Goal: Transaction & Acquisition: Register for event/course

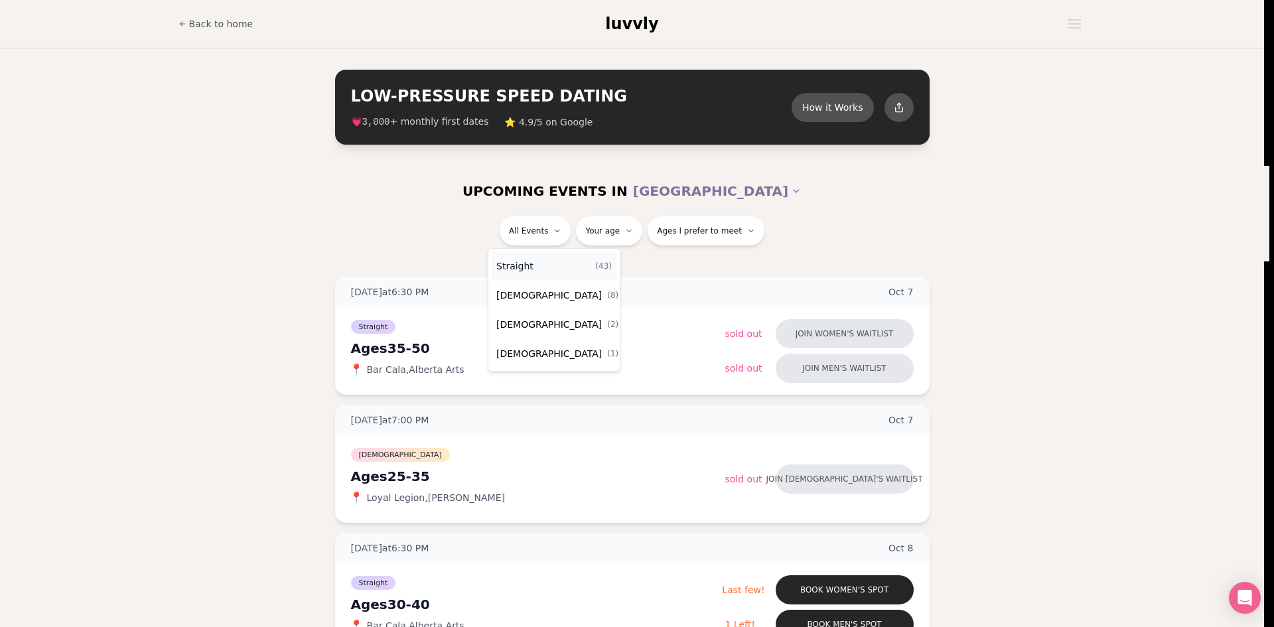
click at [543, 267] on div "Straight ( 43 )" at bounding box center [554, 265] width 126 height 29
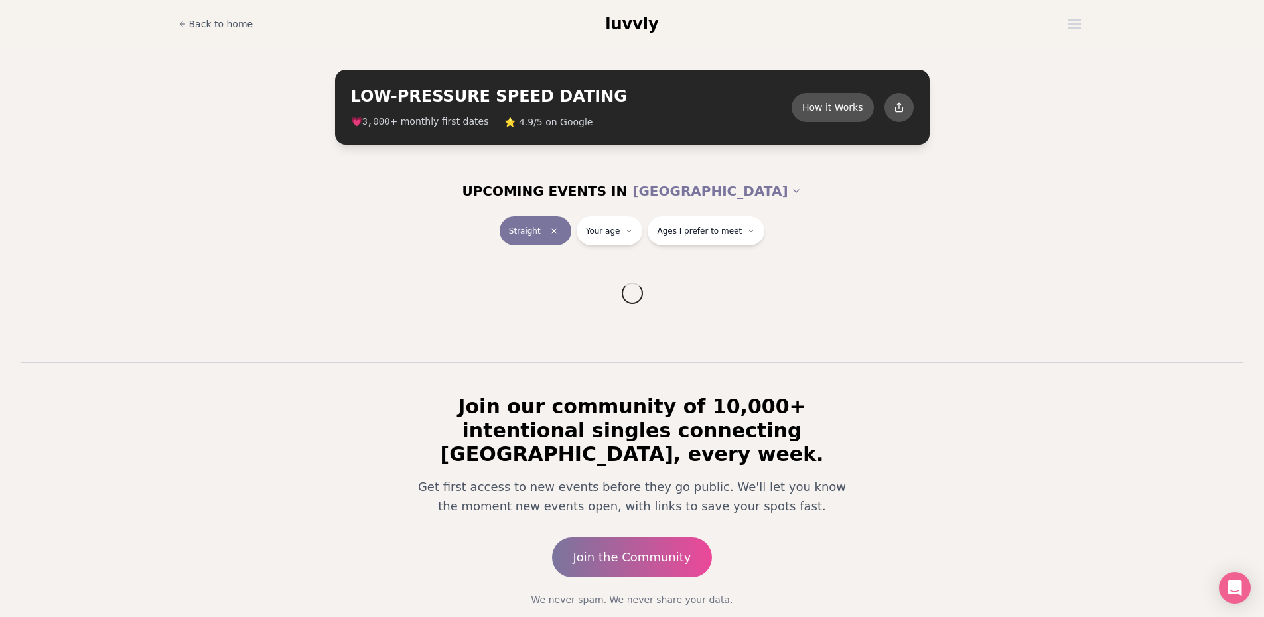
click at [624, 236] on html "Back to home luvvly LOW-PRESSURE SPEED DATING How it Works 💗 3,000 + monthly fi…" at bounding box center [632, 347] width 1264 height 694
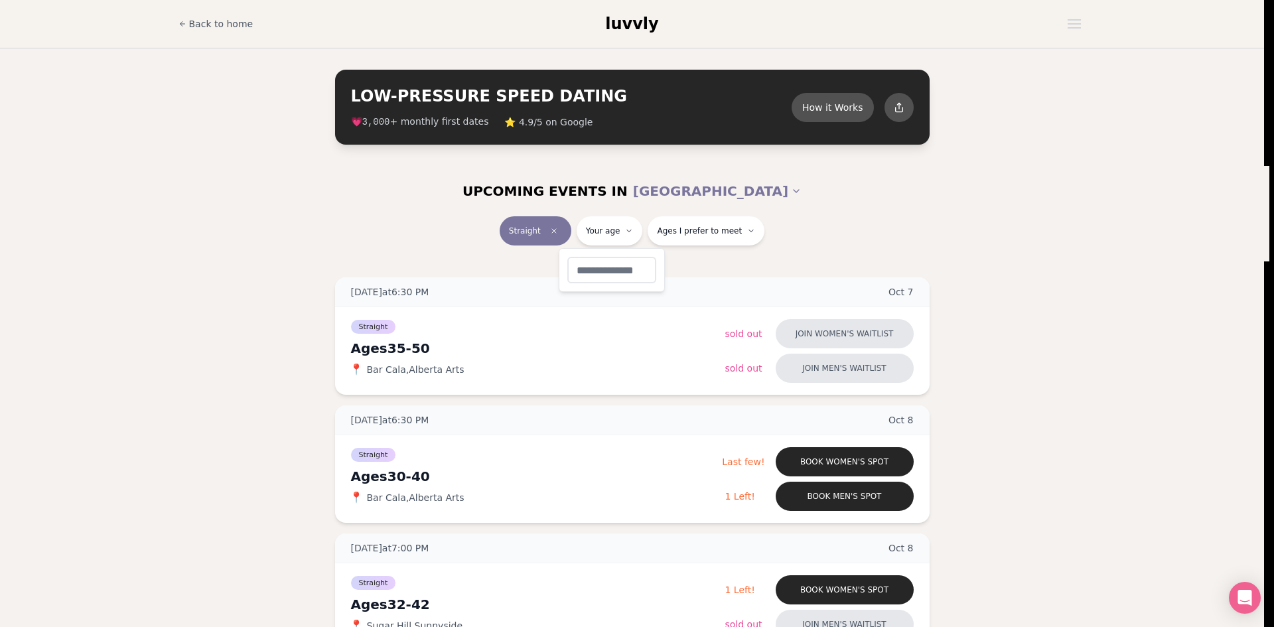
type input "**"
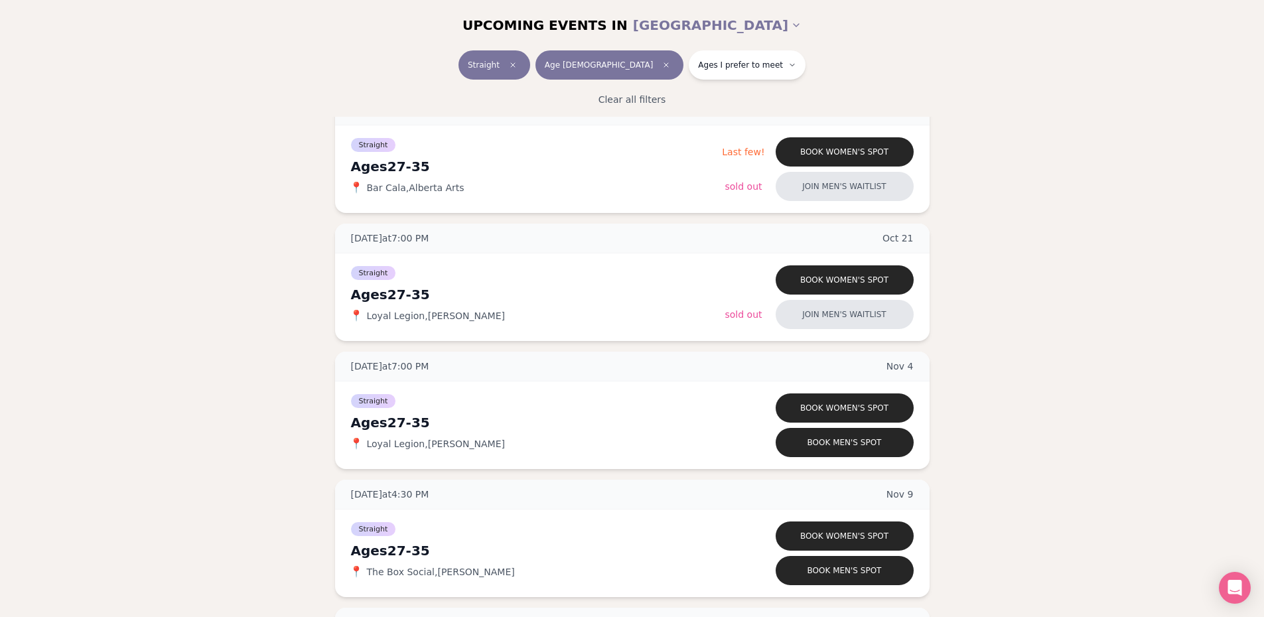
scroll to position [332, 0]
click at [822, 443] on button "Book men's spot" at bounding box center [845, 441] width 138 height 29
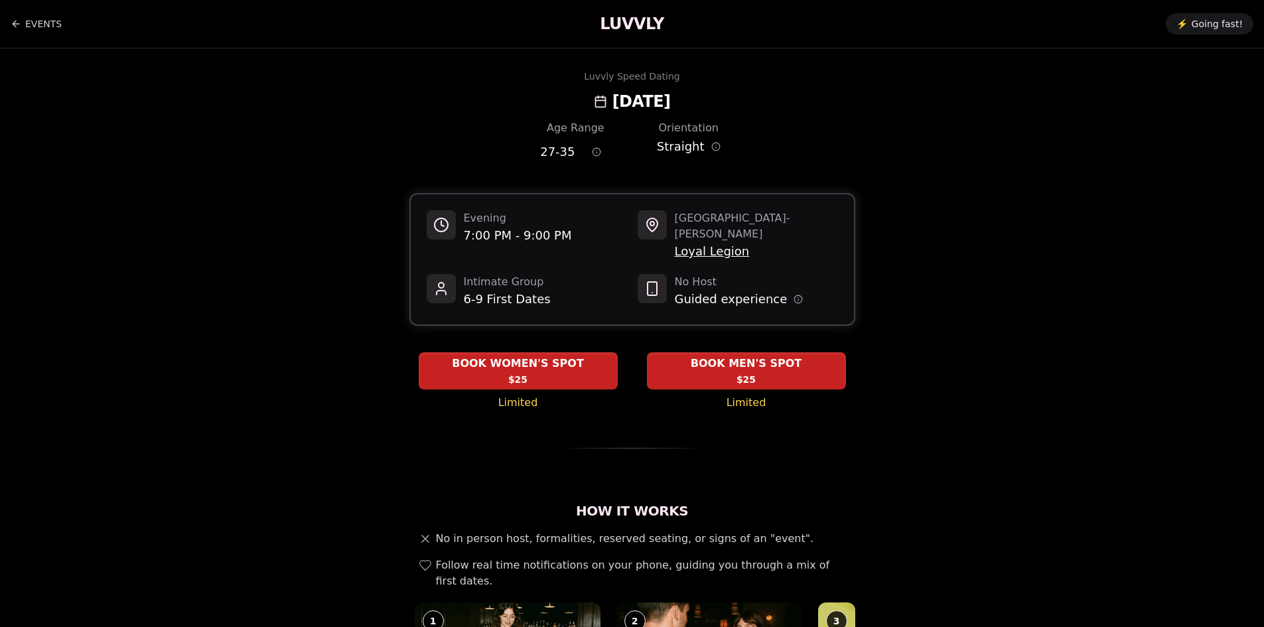
click at [690, 359] on div "BOOK MEN'S SPOT $25" at bounding box center [746, 371] width 199 height 36
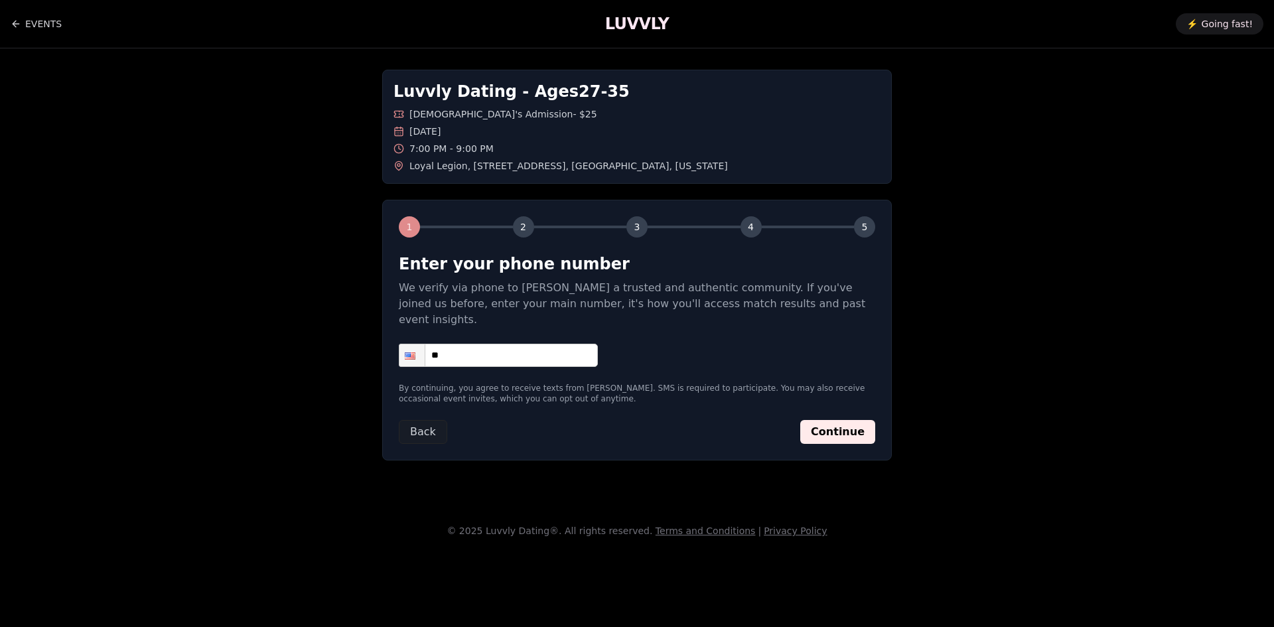
click at [500, 344] on input "**" at bounding box center [498, 355] width 199 height 23
type input "**********"
click at [717, 307] on p "We verify via phone to foster a trusted and authentic community. If you've join…" at bounding box center [637, 304] width 476 height 48
click at [853, 420] on button "Continue" at bounding box center [837, 432] width 75 height 24
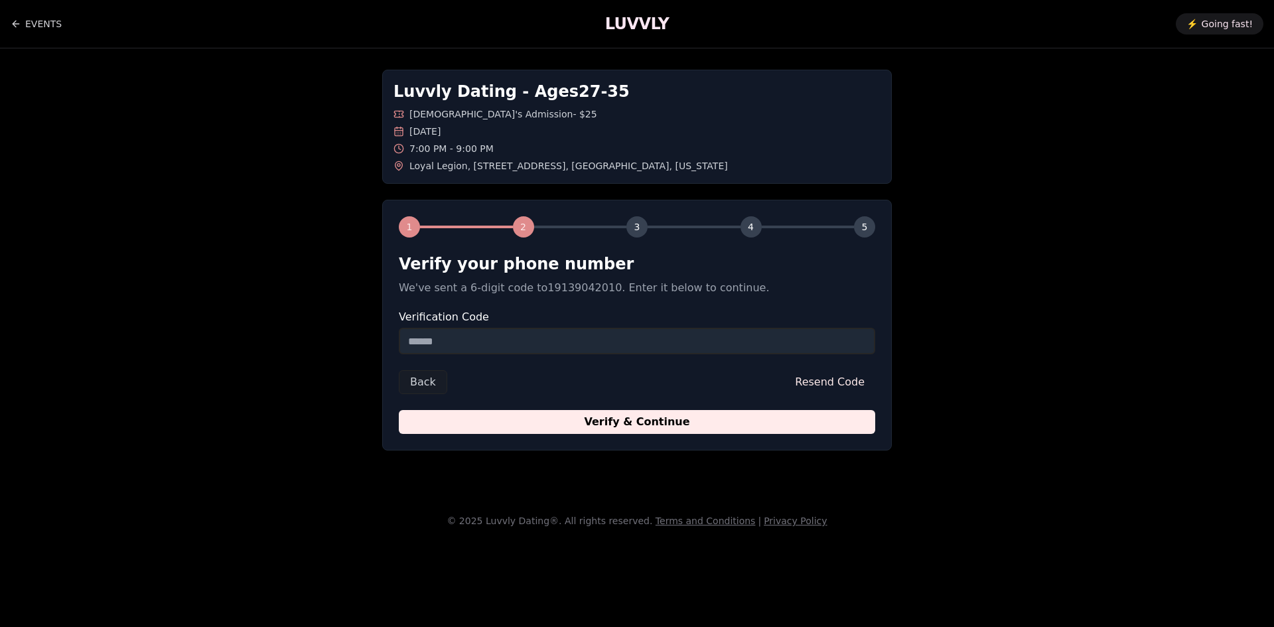
click at [607, 336] on input "Verification Code" at bounding box center [637, 341] width 476 height 27
type input "******"
click at [671, 413] on button "Verify & Continue" at bounding box center [637, 422] width 476 height 24
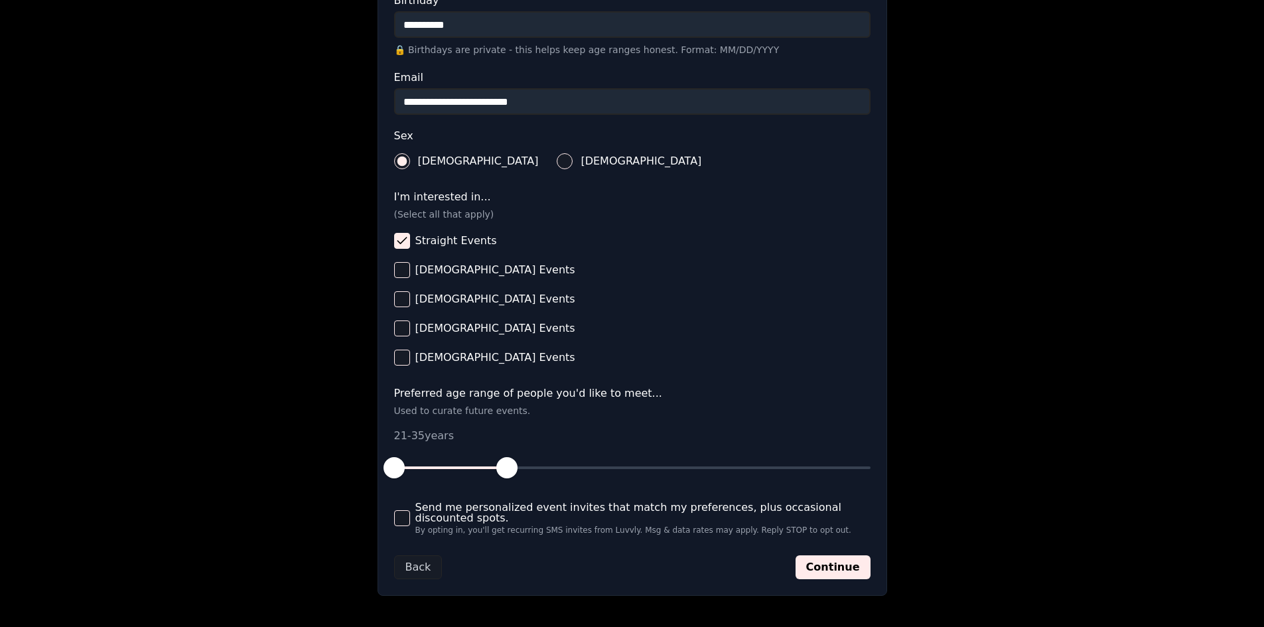
scroll to position [398, 0]
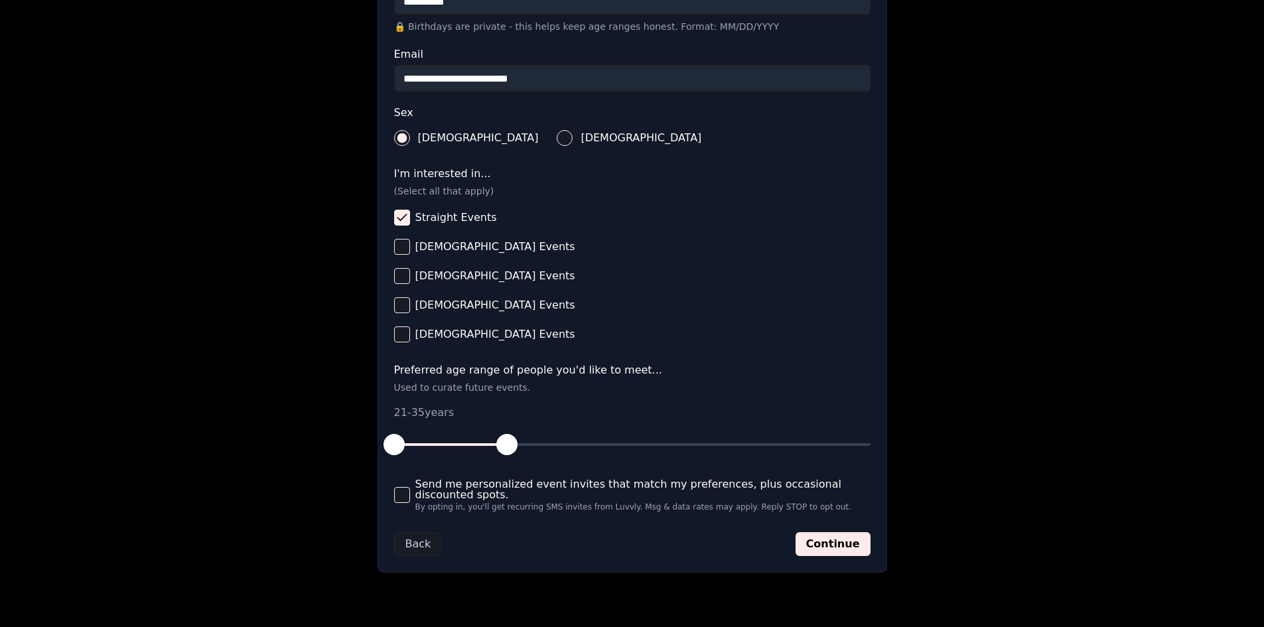
click at [407, 497] on button "Send me personalized event invites that match my preferences, plus occasional d…" at bounding box center [402, 495] width 16 height 16
click at [848, 547] on button "Continue" at bounding box center [832, 544] width 75 height 24
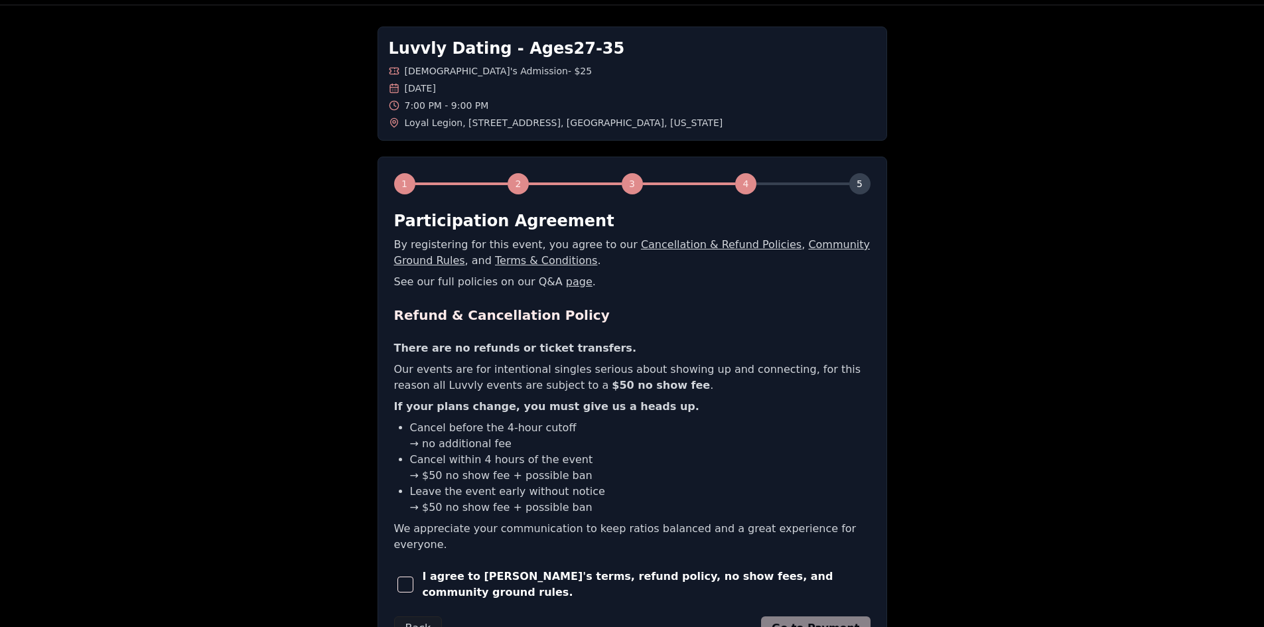
scroll to position [66, 0]
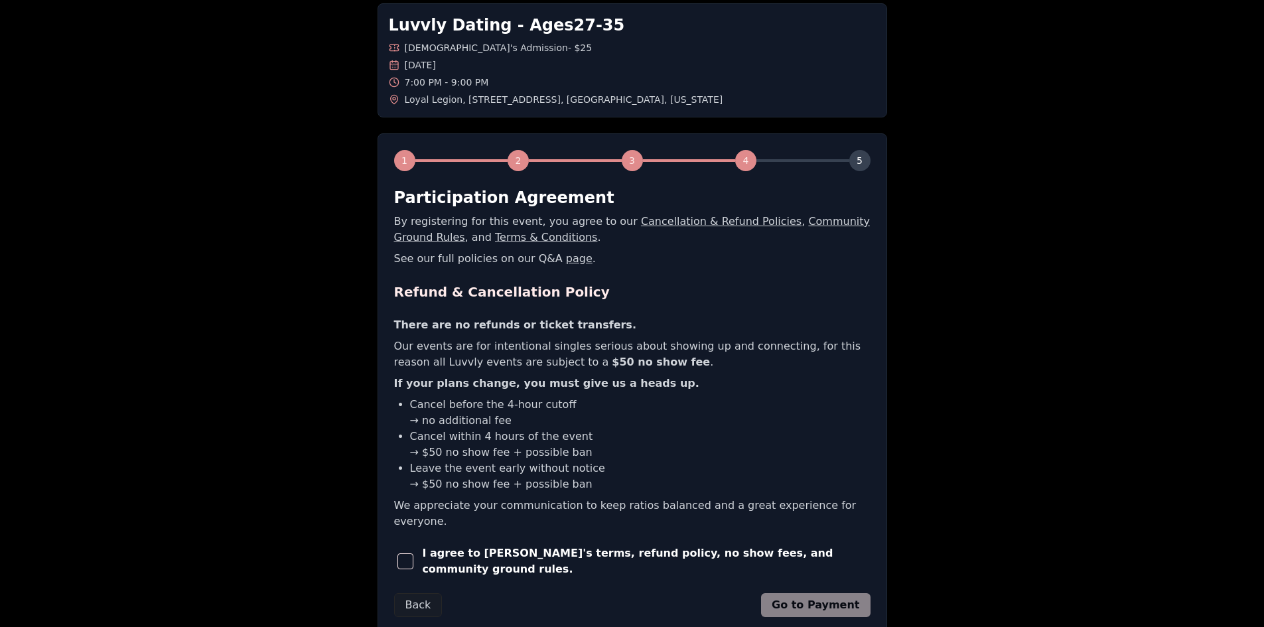
click at [426, 548] on div "I agree to Luvvly's terms, refund policy, no show fees, and community ground ru…" at bounding box center [632, 561] width 476 height 32
click at [417, 547] on button "button" at bounding box center [405, 561] width 23 height 29
click at [848, 593] on button "Go to Payment" at bounding box center [815, 605] width 109 height 24
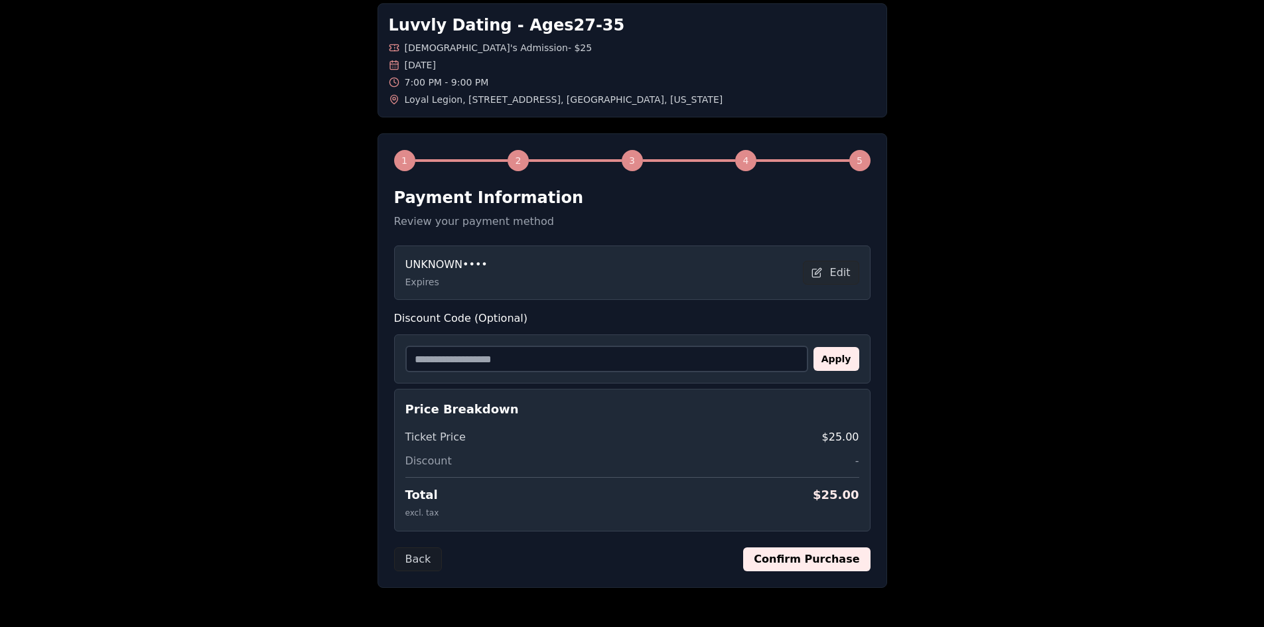
click at [847, 277] on button "Edit" at bounding box center [831, 273] width 56 height 24
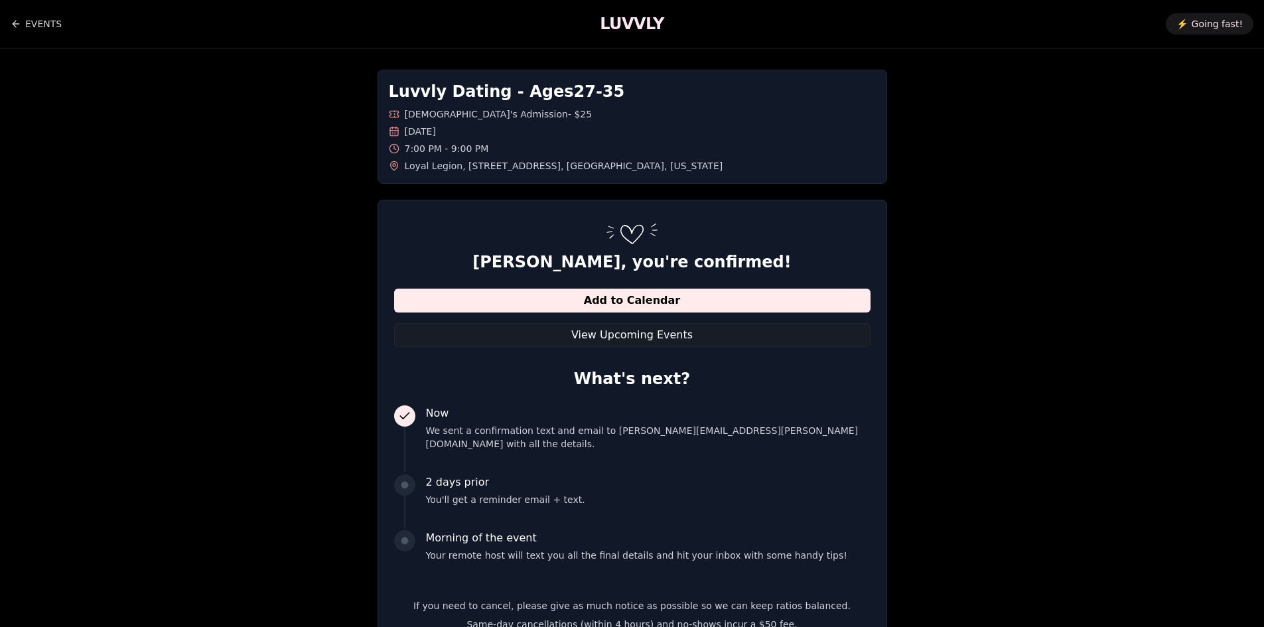
click at [647, 340] on button "View Upcoming Events" at bounding box center [632, 335] width 476 height 24
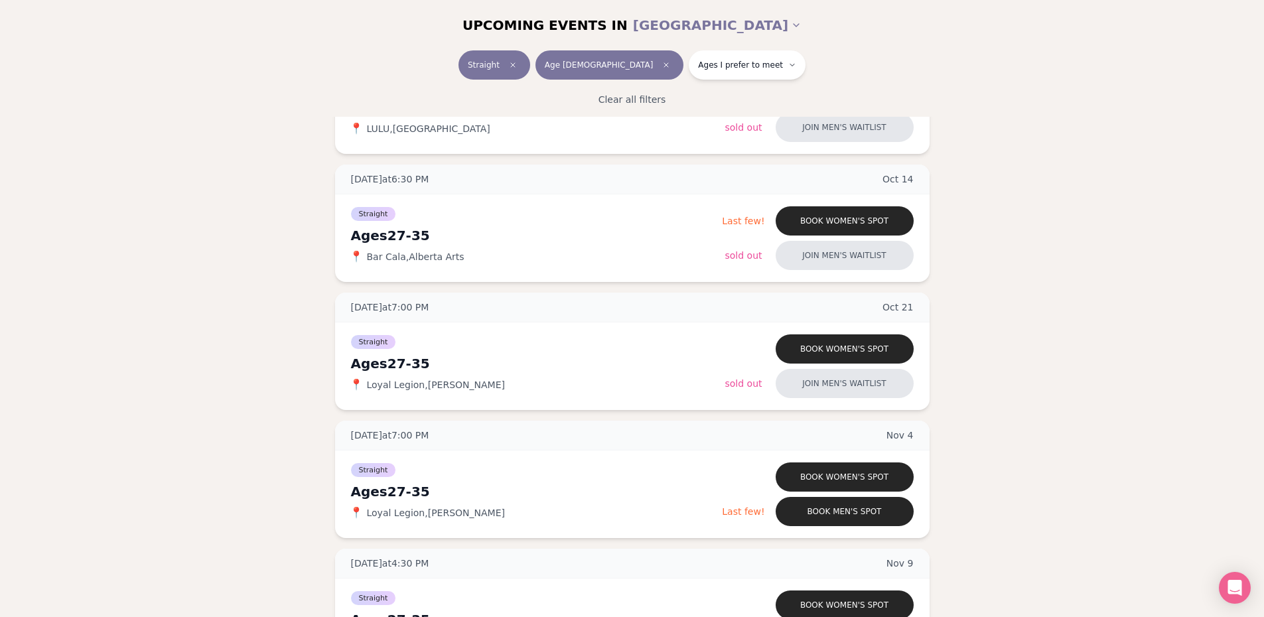
scroll to position [239, 0]
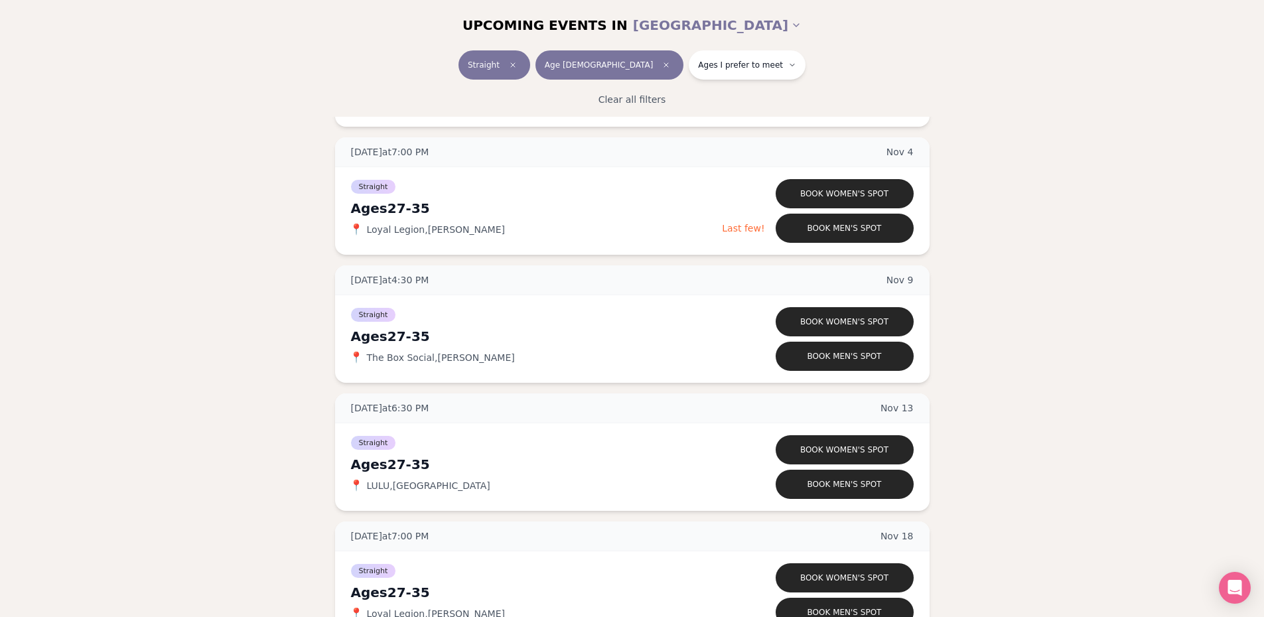
scroll to position [472, 0]
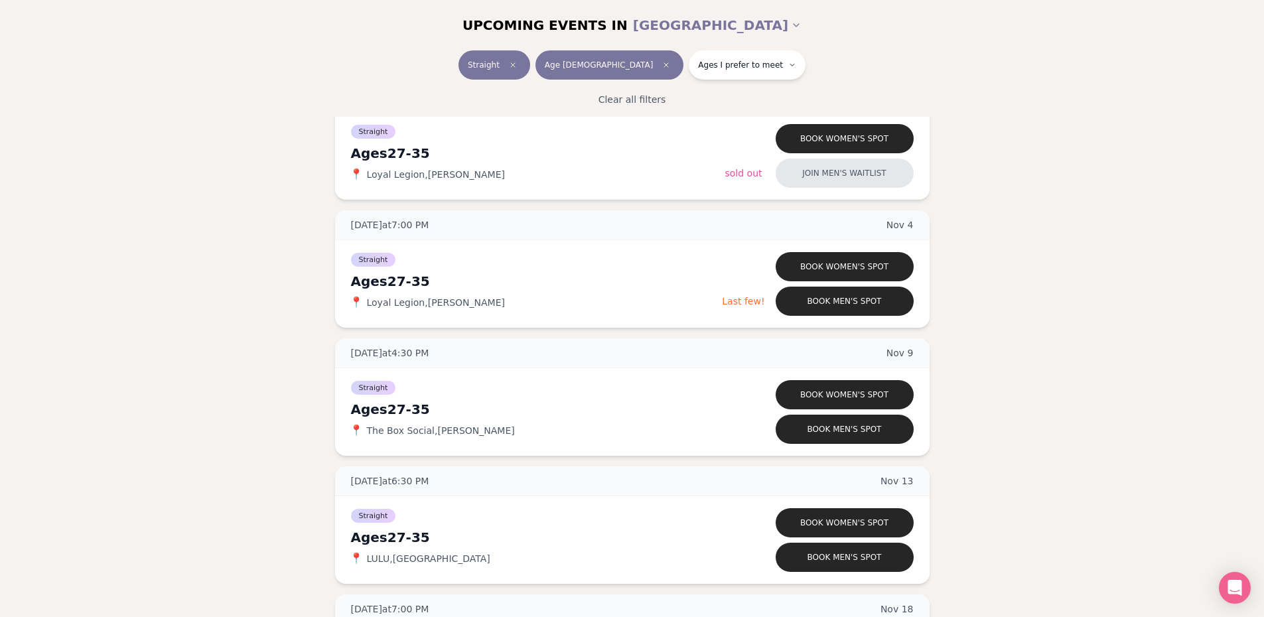
click at [453, 305] on span "Loyal Legion , Buckman" at bounding box center [436, 302] width 138 height 13
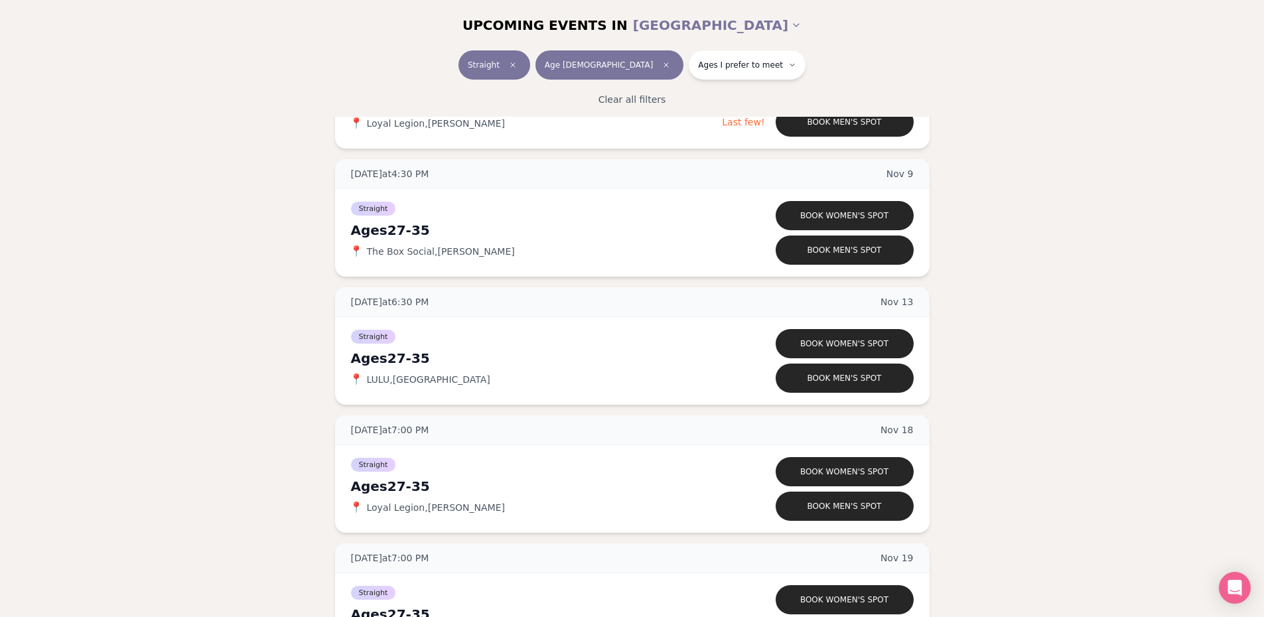
scroll to position [671, 0]
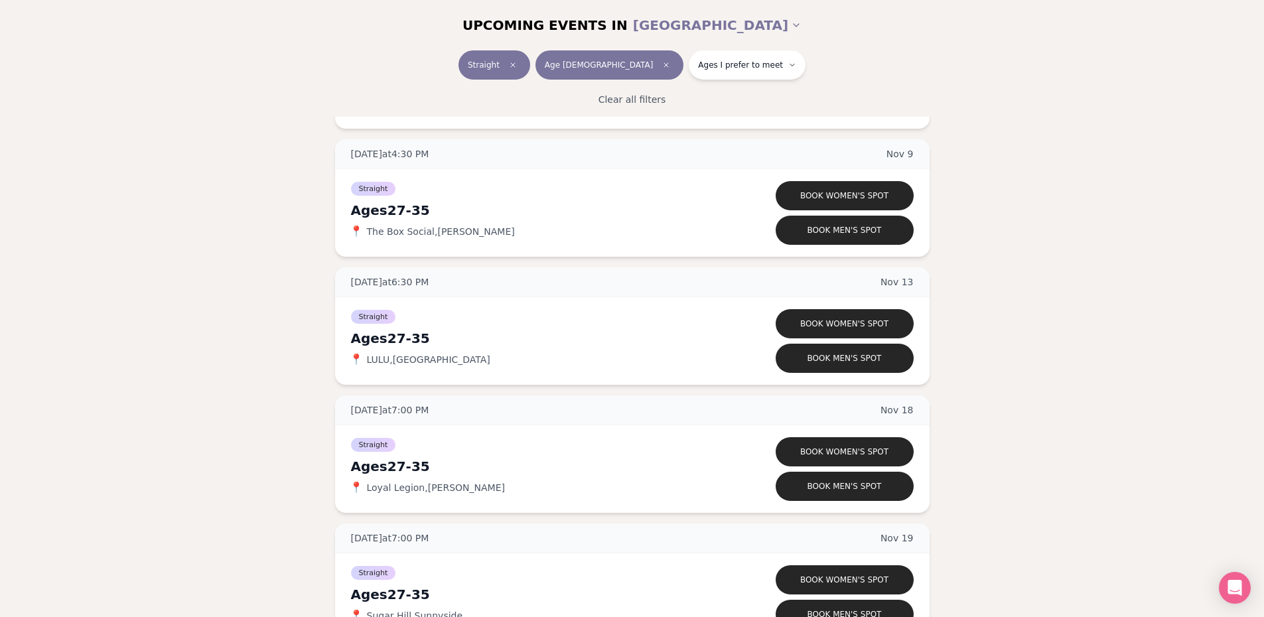
click at [799, 490] on button "Book men's spot" at bounding box center [845, 486] width 138 height 29
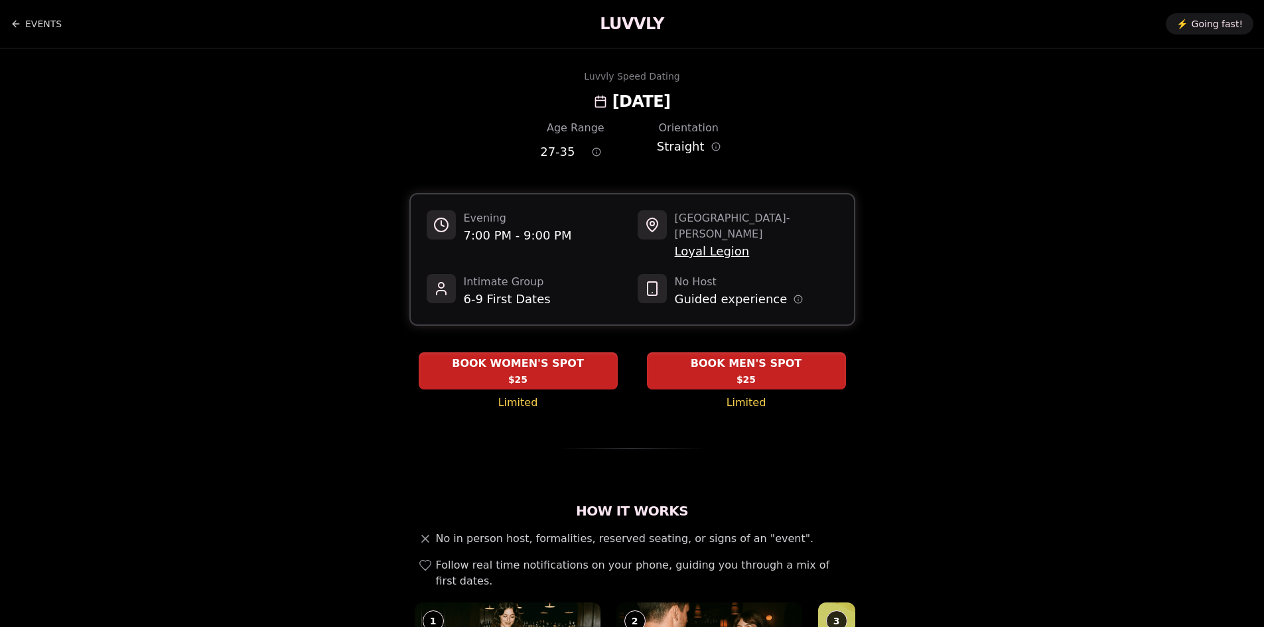
click at [718, 356] on div "BOOK MEN'S SPOT $25" at bounding box center [746, 371] width 199 height 36
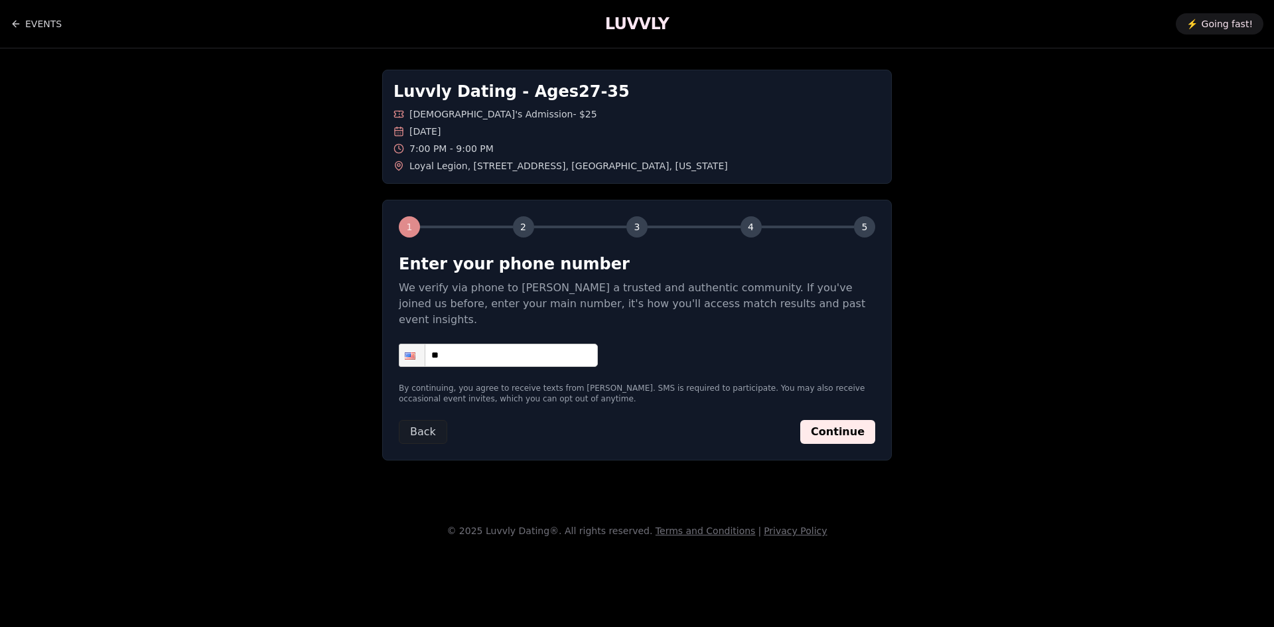
click at [476, 344] on input "**" at bounding box center [498, 355] width 199 height 23
type input "**********"
click at [852, 420] on button "Continue" at bounding box center [837, 432] width 75 height 24
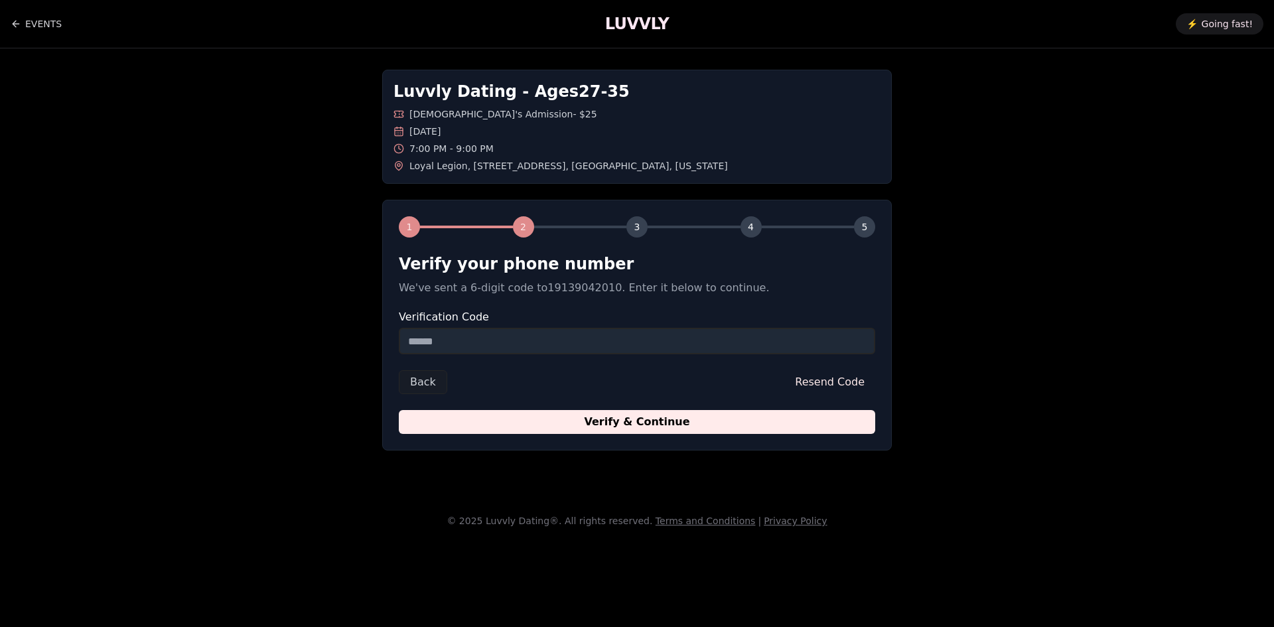
click at [505, 347] on input "Verification Code" at bounding box center [637, 341] width 476 height 27
type input "******"
click at [612, 423] on button "Verify & Continue" at bounding box center [637, 422] width 476 height 24
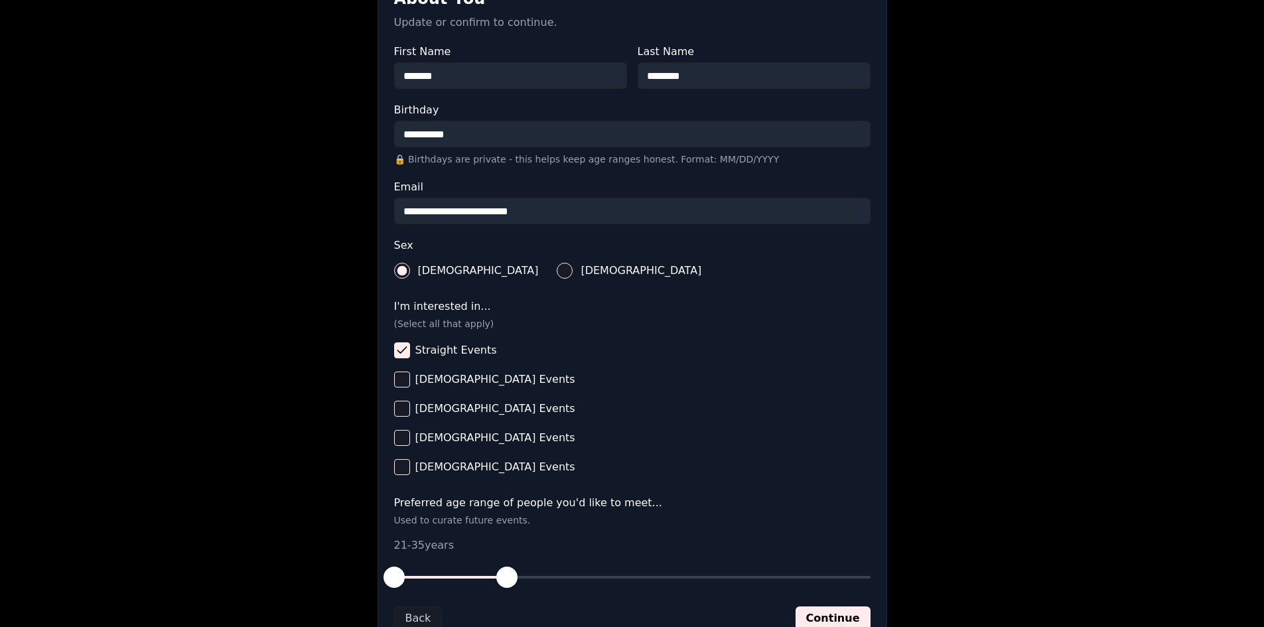
scroll to position [332, 0]
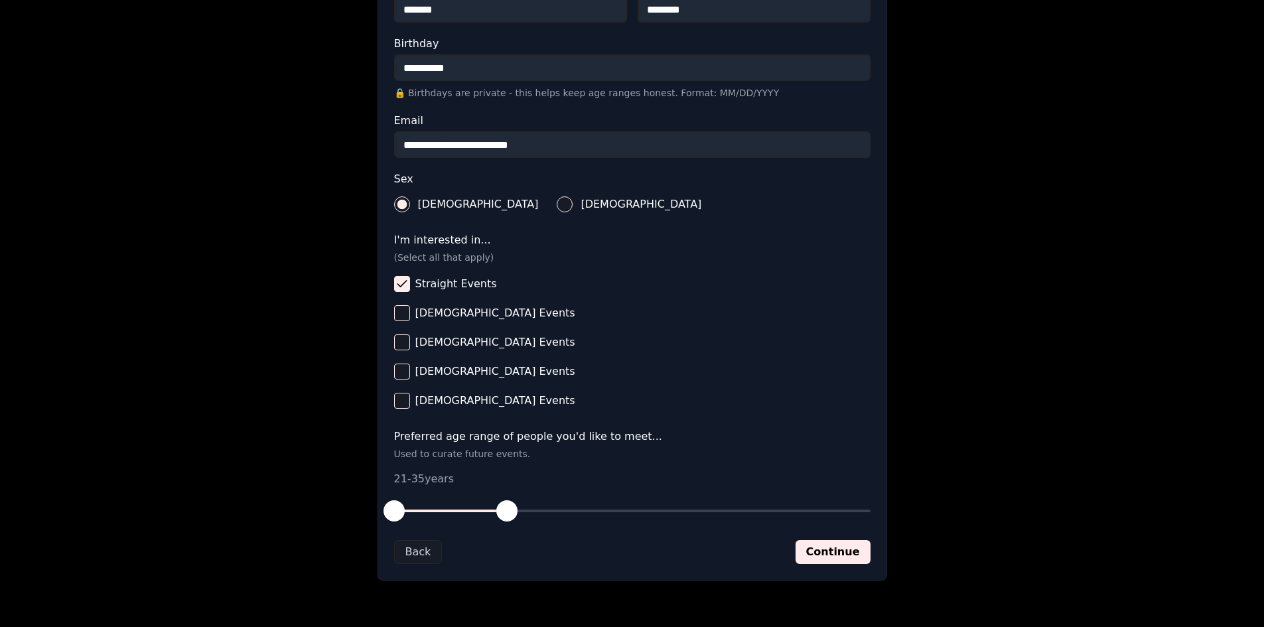
click at [832, 551] on button "Continue" at bounding box center [832, 552] width 75 height 24
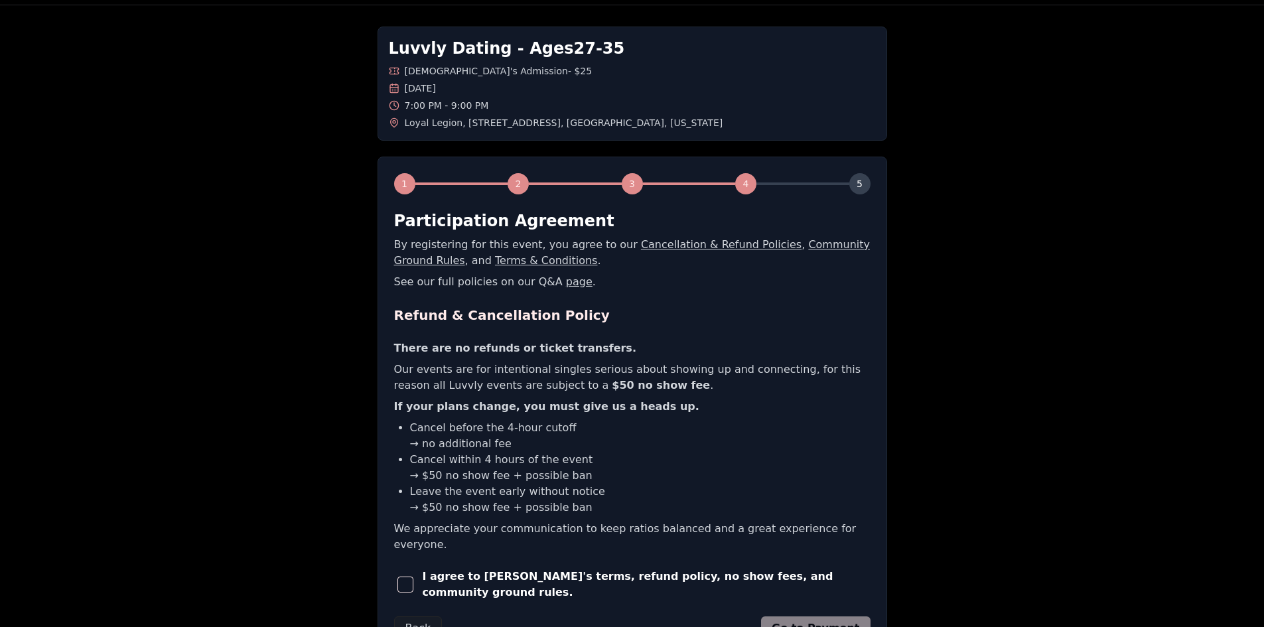
scroll to position [66, 0]
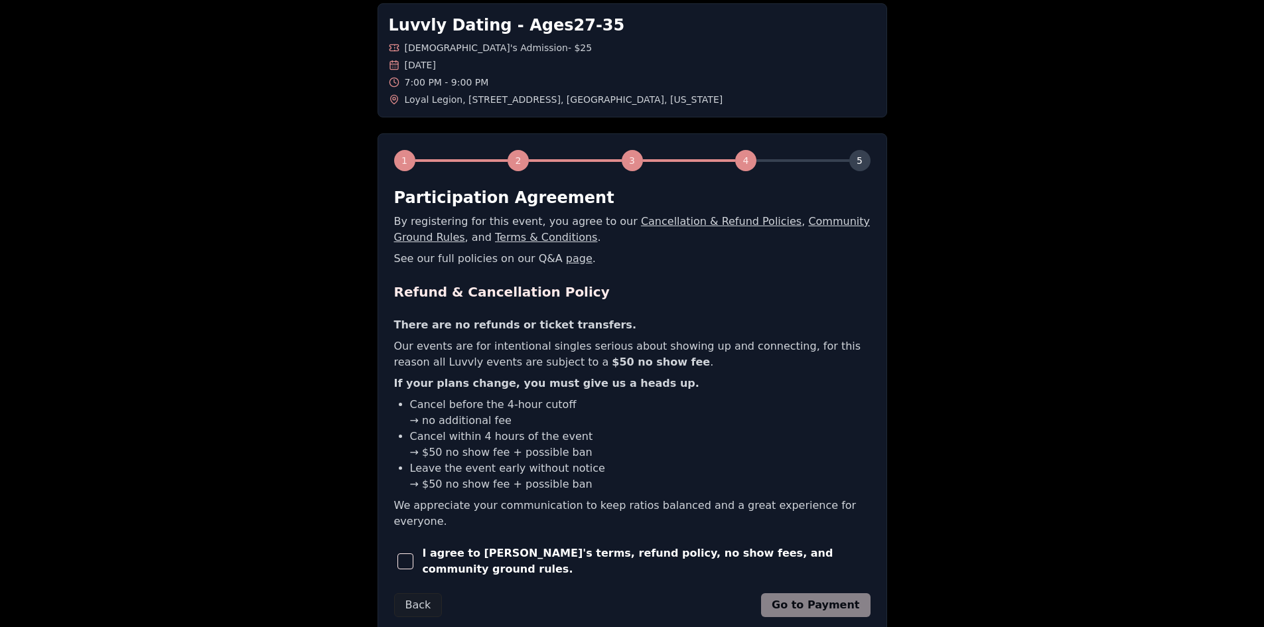
click at [407, 553] on span "button" at bounding box center [405, 561] width 16 height 16
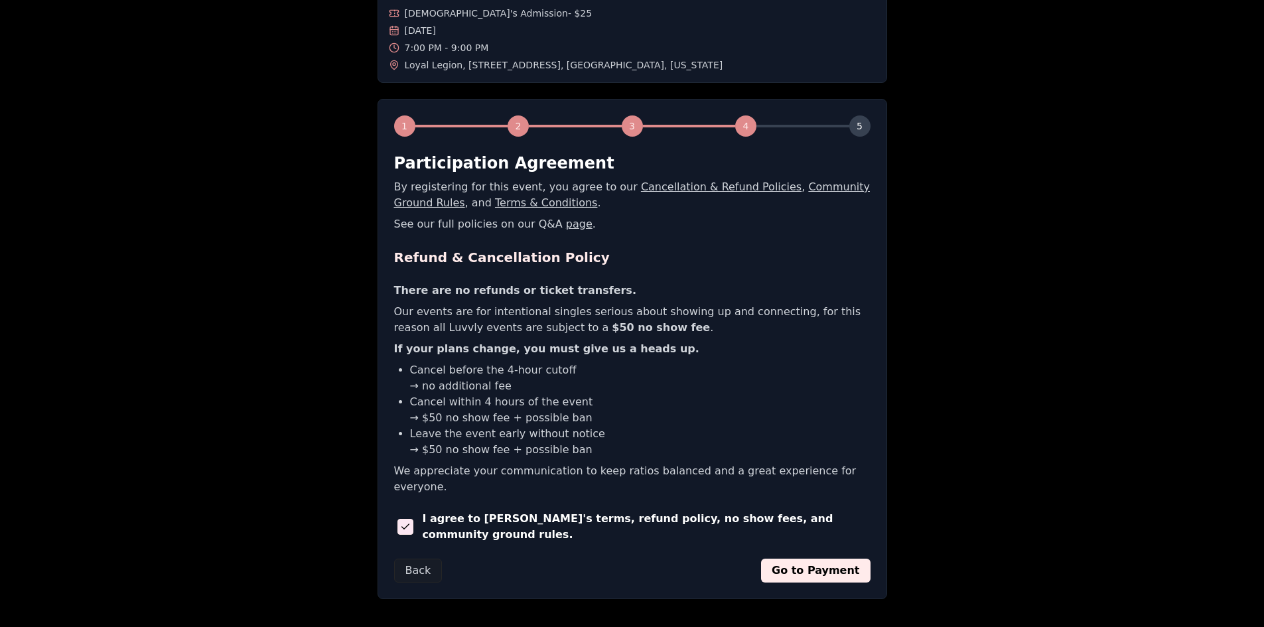
scroll to position [133, 0]
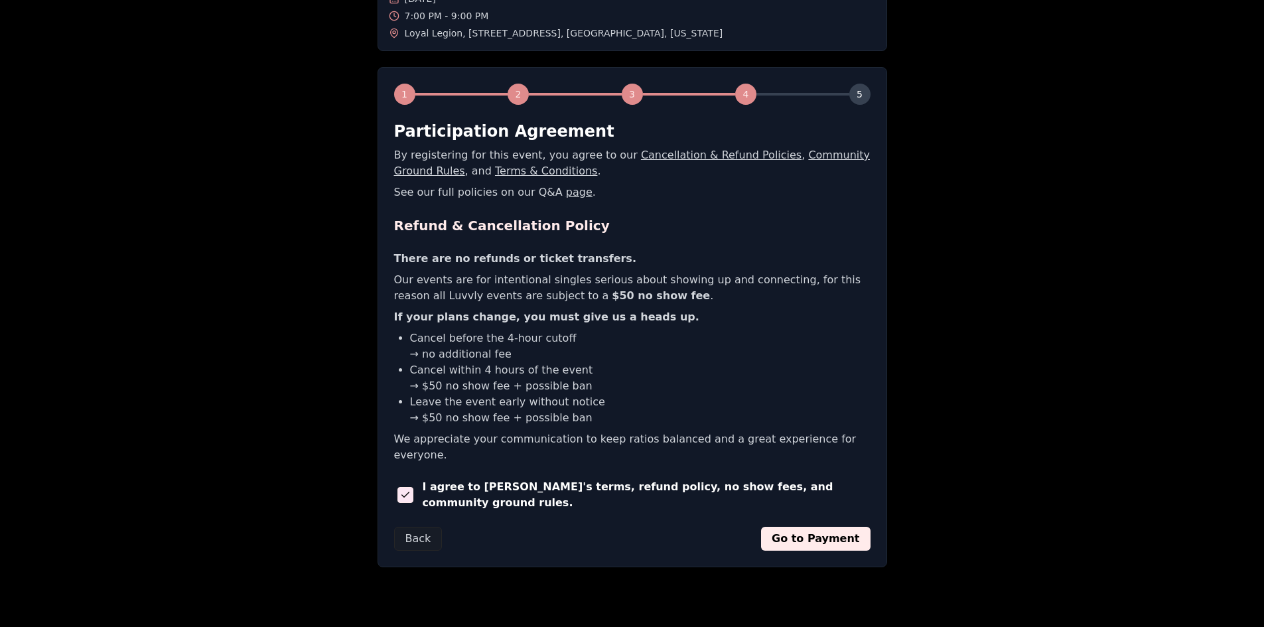
click at [837, 527] on button "Go to Payment" at bounding box center [815, 539] width 109 height 24
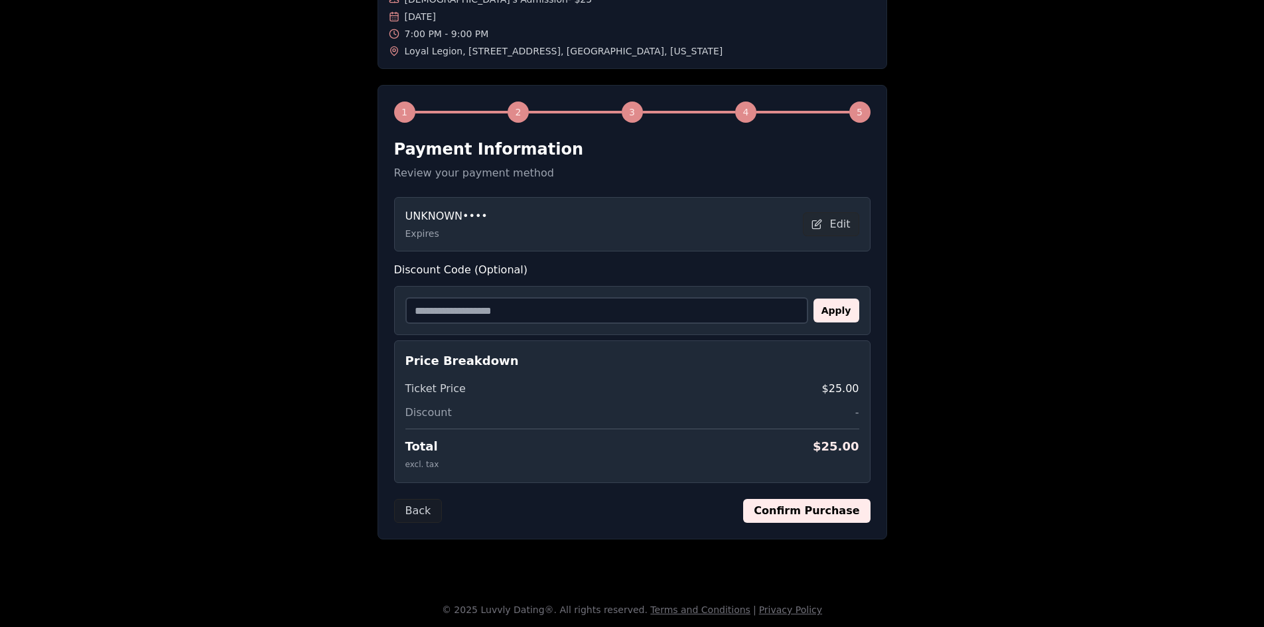
click at [817, 517] on button "Confirm Purchase" at bounding box center [806, 511] width 127 height 24
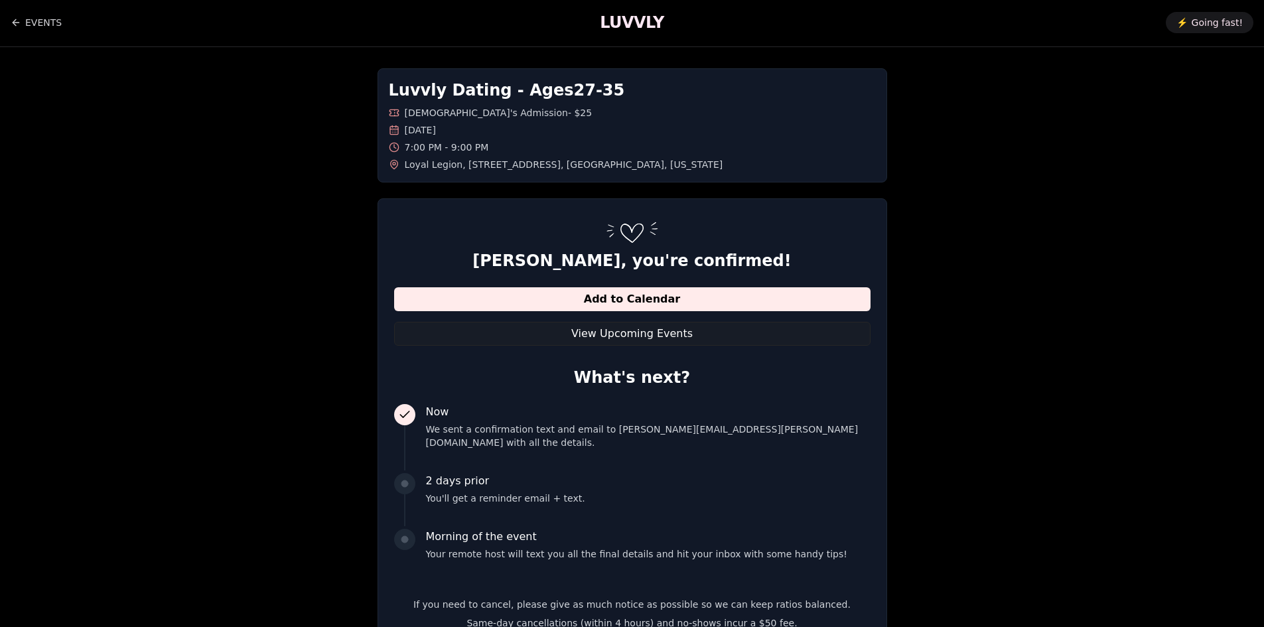
scroll to position [0, 0]
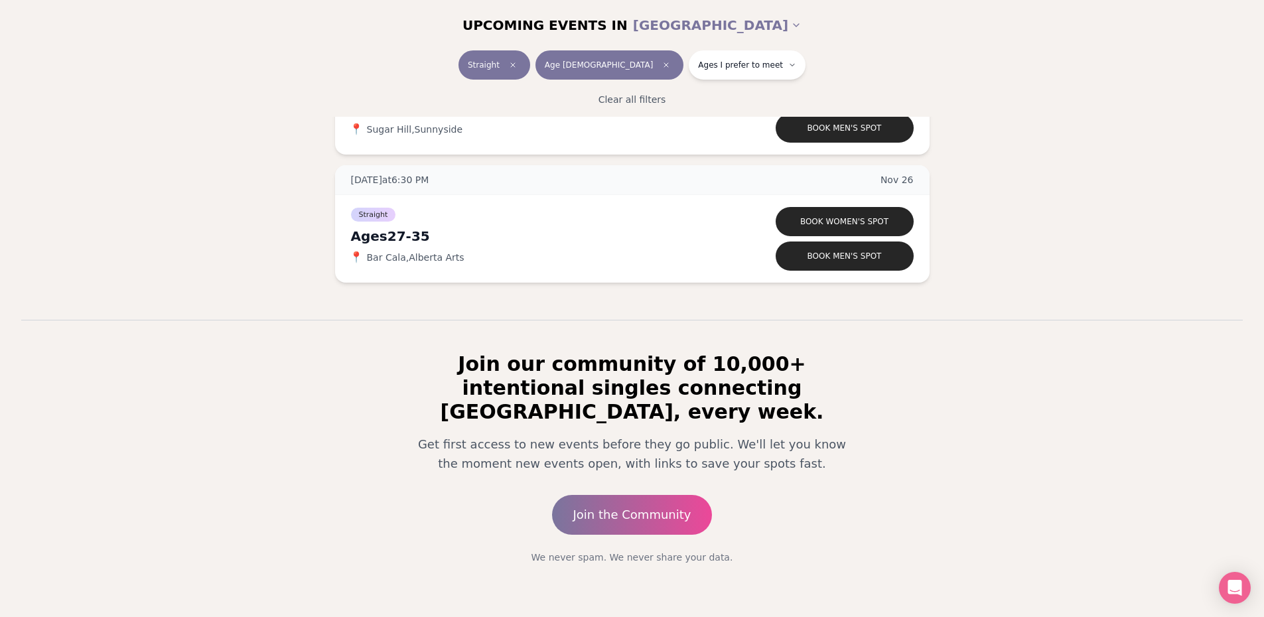
scroll to position [1168, 0]
